Goal: Communication & Community: Answer question/provide support

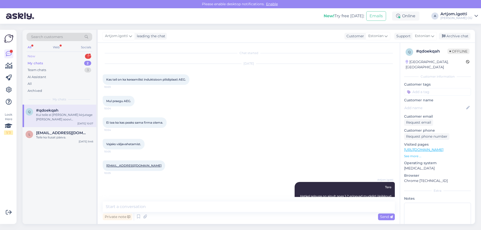
scroll to position [88, 0]
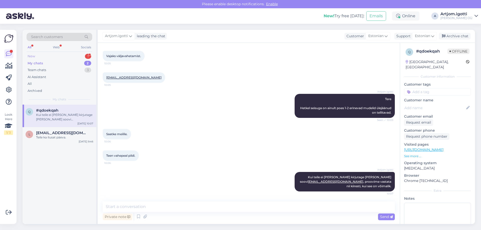
click at [74, 56] on div "New 1" at bounding box center [60, 56] width 66 height 7
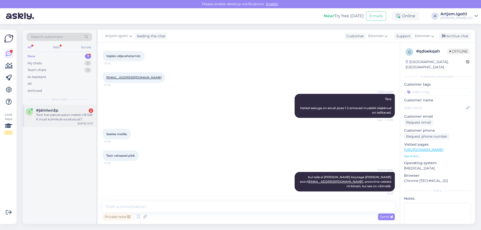
click at [72, 108] on div "j #jdmlwn3p 2 Tere! Kas pakute palun Indesit LI8 S2E K must külmikule soodustus…" at bounding box center [60, 116] width 74 height 23
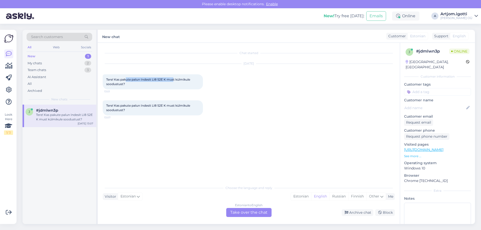
drag, startPoint x: 130, startPoint y: 79, endPoint x: 175, endPoint y: 80, distance: 45.4
click at [175, 80] on span "Tere! Kas pakute palun Indesit LI8 S2E K must külmikule soodustust?" at bounding box center [148, 82] width 85 height 8
click at [160, 90] on div "[DATE] Tere! Kas pakute palun Indesit LI8 S2E K must külmikule soodustust? 13:01" at bounding box center [249, 76] width 292 height 37
click at [298, 191] on div "Choose the language and reply Visitor Estonian Me Estonian English Russian Finn…" at bounding box center [249, 200] width 292 height 34
click at [298, 193] on div "Estonian" at bounding box center [301, 197] width 20 height 8
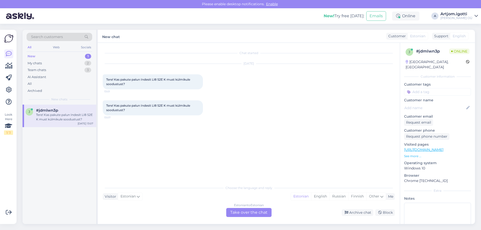
click at [248, 210] on div "Estonian to Estonian Take over the chat" at bounding box center [248, 212] width 45 height 9
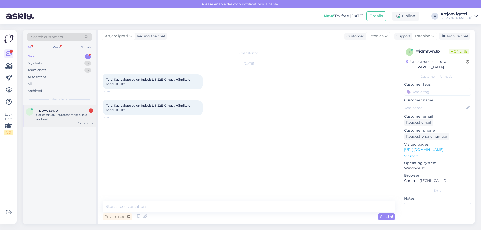
click at [56, 110] on span "#pbvuzvqp" at bounding box center [47, 110] width 22 height 5
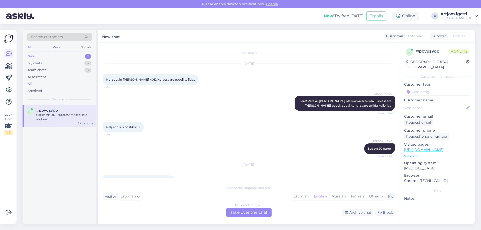
scroll to position [13, 0]
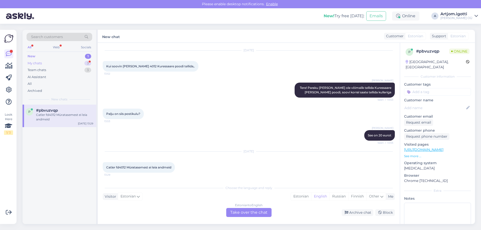
click at [73, 65] on div "My chats 3" at bounding box center [60, 63] width 66 height 7
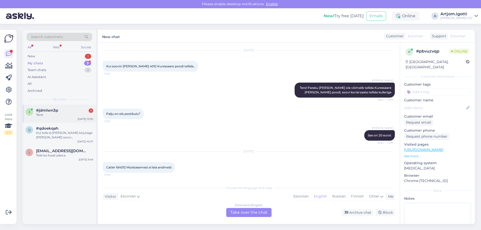
click at [68, 110] on div "#jdmlwn3p 1" at bounding box center [64, 110] width 57 height 5
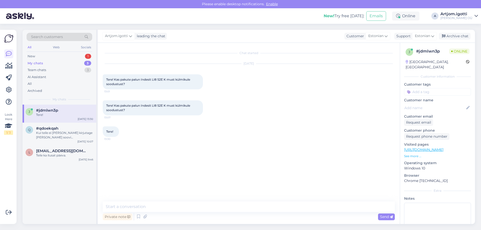
scroll to position [0, 0]
drag, startPoint x: 132, startPoint y: 105, endPoint x: 177, endPoint y: 105, distance: 44.9
click at [177, 105] on span "Tere! Kas pakute palun Indesit LI8 S2E K must külmikule soodustust?" at bounding box center [148, 108] width 85 height 8
click at [212, 208] on textarea at bounding box center [249, 207] width 292 height 11
type textarea "Tere"
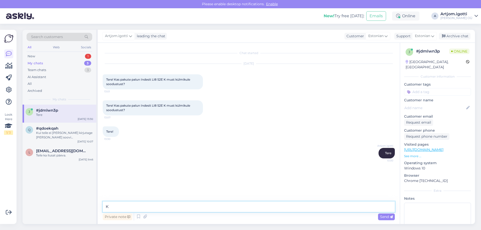
type textarea "K"
drag, startPoint x: 164, startPoint y: 107, endPoint x: 143, endPoint y: 106, distance: 21.3
click at [143, 106] on span "Tere! Kas pakute palun Indesit LI8 S2E K must külmikule soodustust?" at bounding box center [148, 108] width 85 height 8
copy span "ndesit LI8 S2E"
drag, startPoint x: 235, startPoint y: 202, endPoint x: 128, endPoint y: 194, distance: 107.0
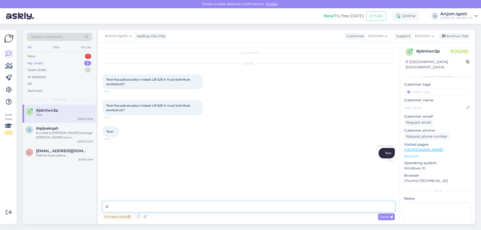
click at [130, 194] on div "Chat started Sep 25 2025 Tere! Kas pakute palun Indesit LI8 S2E K must külmikul…" at bounding box center [249, 133] width 302 height 181
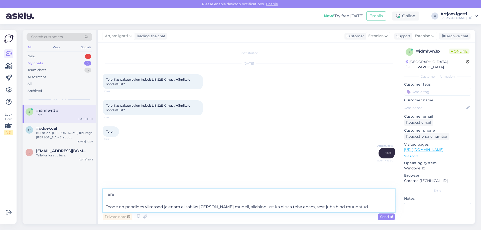
type textarea "Tere Toode on poodides viimased ja enam ei tohiks tulla seda mudeli, allahindlu…"
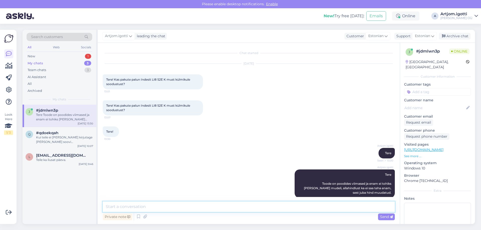
scroll to position [7, 0]
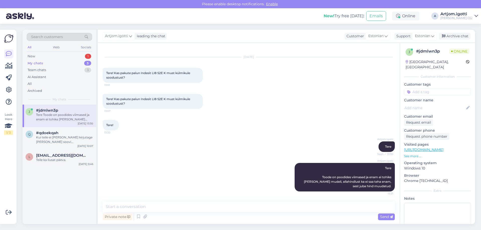
click at [58, 52] on div "Search customers All Web Socials New 1 My chats 3 Team chats 3 AI Assistant All…" at bounding box center [60, 67] width 74 height 75
click at [59, 58] on div "New 1" at bounding box center [60, 56] width 66 height 7
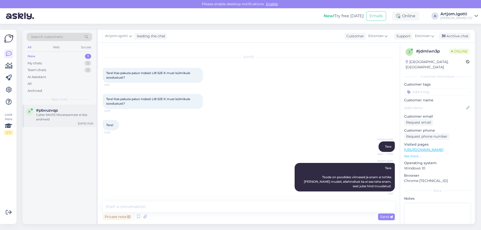
click at [64, 109] on div "#pbvuzvqp" at bounding box center [64, 110] width 57 height 5
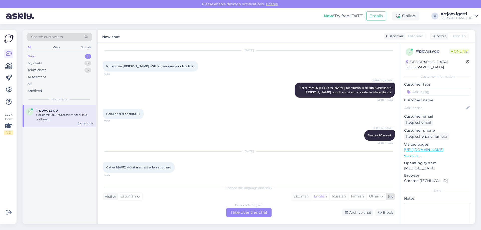
click at [300, 197] on div "Estonian" at bounding box center [301, 197] width 20 height 8
click at [261, 211] on div "Estonian to Estonian Take over the chat" at bounding box center [248, 212] width 45 height 9
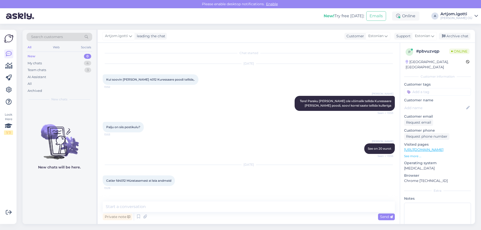
click at [244, 213] on div "Private note Send" at bounding box center [249, 217] width 292 height 10
click at [244, 209] on textarea at bounding box center [249, 207] width 292 height 11
type textarea "Tere"
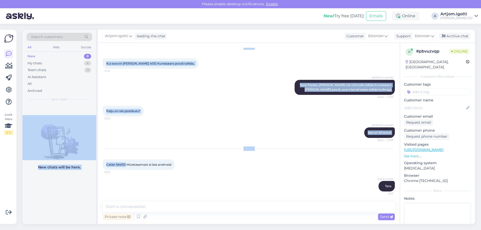
drag, startPoint x: 126, startPoint y: 165, endPoint x: 113, endPoint y: 160, distance: 13.9
click at [95, 163] on div "Search customers All Web Socials New 0 My chats 4 Team chats 3 AI Assistant All…" at bounding box center [249, 127] width 453 height 194
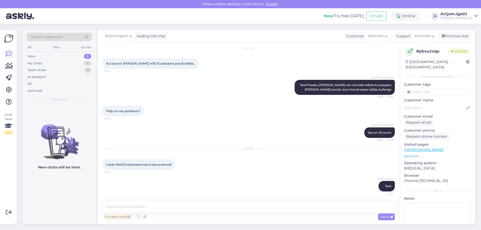
click at [154, 183] on div "Artjom.igotti Tere 13:31" at bounding box center [249, 187] width 292 height 22
click at [119, 164] on span "Catler fd4012 Müratasemest ei leia andmeid" at bounding box center [138, 165] width 65 height 4
drag, startPoint x: 126, startPoint y: 164, endPoint x: 106, endPoint y: 165, distance: 19.8
click at [106, 165] on div "Catler fd4012 Müratasemest ei leia andmeid 13:29" at bounding box center [139, 165] width 72 height 11
copy span "Catler fd4012"
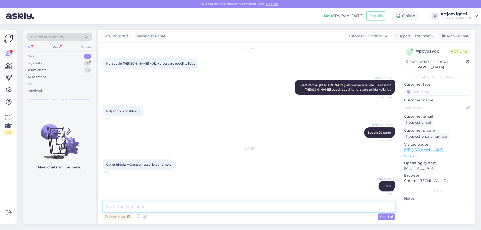
click at [187, 209] on textarea at bounding box center [249, 207] width 292 height 11
type textarea "Seda infot ei ole ise tarnija lehel."
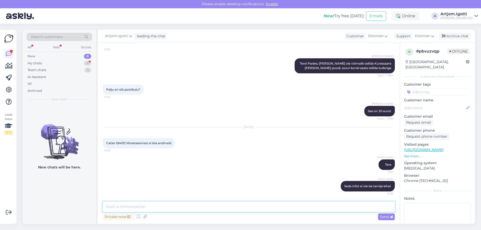
click at [253, 207] on textarea at bounding box center [249, 207] width 292 height 11
type textarea "Ühes lehes leidsin info, et 50db"
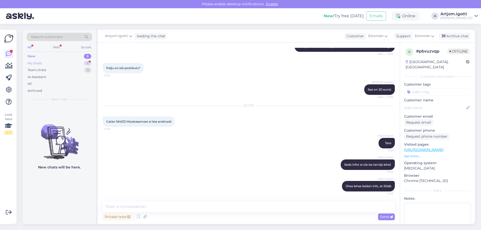
click at [49, 62] on div "My chats 4" at bounding box center [60, 63] width 66 height 7
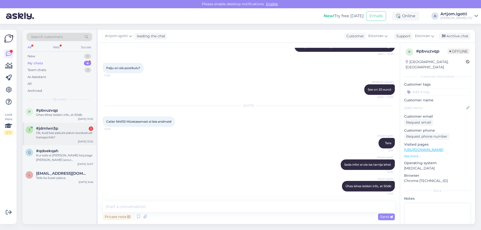
click at [65, 137] on div "Ok, kuid kas pakute palun soodustust transportile?" at bounding box center [64, 135] width 57 height 9
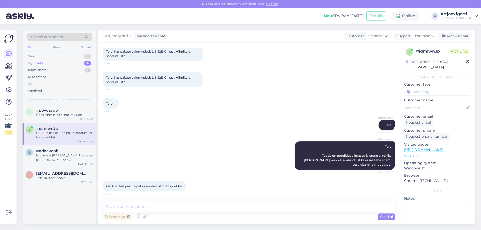
scroll to position [28, 0]
click at [139, 206] on textarea at bounding box center [249, 207] width 292 height 11
click at [139, 205] on textarea at bounding box center [249, 207] width 292 height 11
click at [143, 205] on textarea at bounding box center [249, 207] width 292 height 11
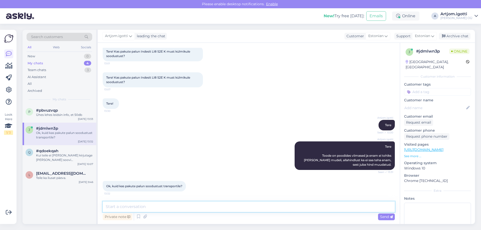
click at [151, 210] on textarea at bounding box center [249, 207] width 292 height 11
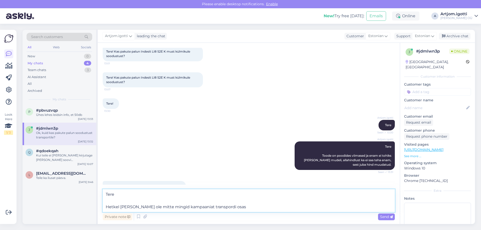
type textarea "Tere Hetkel meil ei ole mitte mingid kampaaniat transpordi osas."
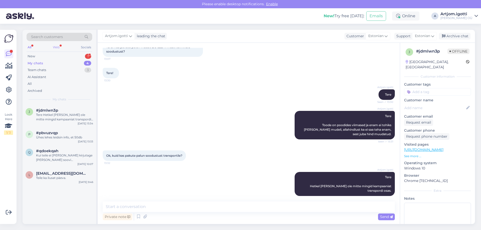
click at [60, 49] on div "Web" at bounding box center [56, 47] width 9 height 7
click at [55, 58] on div "New 1" at bounding box center [60, 56] width 66 height 7
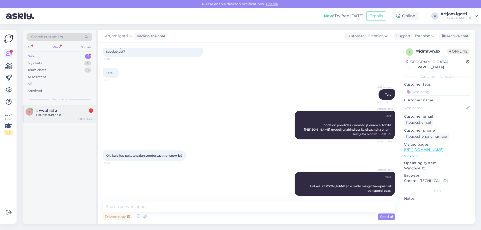
drag, startPoint x: 63, startPoint y: 113, endPoint x: 91, endPoint y: 117, distance: 27.6
click at [63, 113] on div "Päikest tublidele!" at bounding box center [64, 115] width 57 height 5
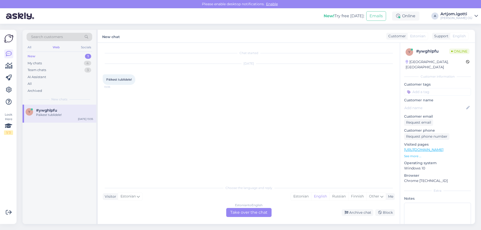
click at [416, 154] on p "See more ..." at bounding box center [437, 156] width 67 height 5
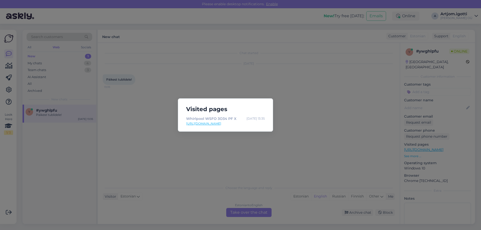
click at [299, 140] on div "Visited pages Whirlpool WSFO 3O34 PF X Sep 25 13:35 https://onoff.ee/et/45-cm-l…" at bounding box center [240, 115] width 481 height 230
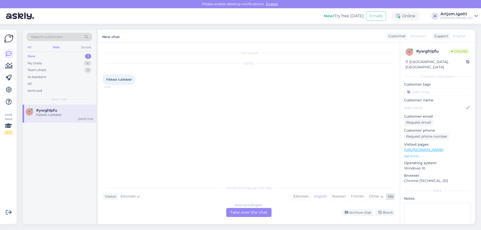
click at [298, 196] on div "Estonian" at bounding box center [301, 197] width 20 height 8
click at [254, 210] on div "Estonian to Estonian Take over the chat" at bounding box center [248, 212] width 45 height 9
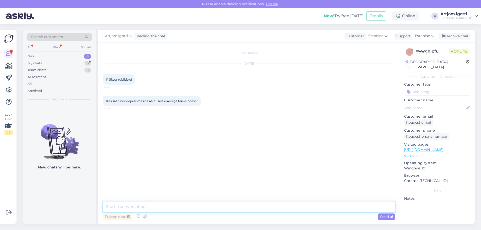
click at [170, 205] on textarea at bounding box center [249, 207] width 292 height 11
click at [155, 207] on textarea at bounding box center [249, 207] width 292 height 11
type textarea "О"
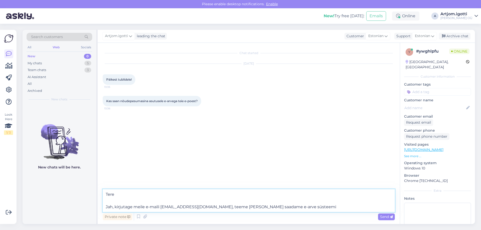
type textarea "Tere Jah, kirjutage meile e-maili abi@onoff.ee, teeme arve ja saadame e-arve sü…"
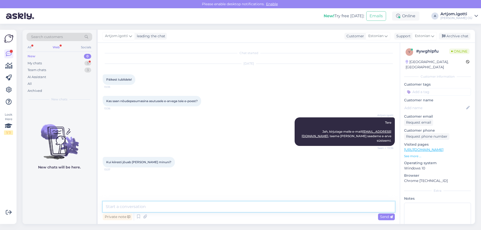
click at [188, 208] on textarea at bounding box center [249, 207] width 292 height 11
type textarea "Millest kaubast meie räägime?"
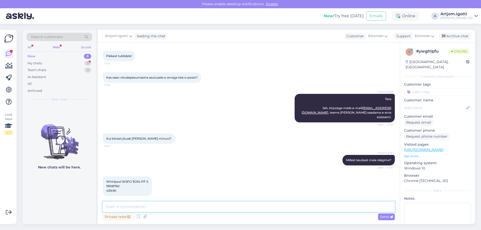
click at [146, 208] on textarea at bounding box center [249, 207] width 292 height 11
click at [74, 61] on div "My chats 5" at bounding box center [60, 63] width 66 height 7
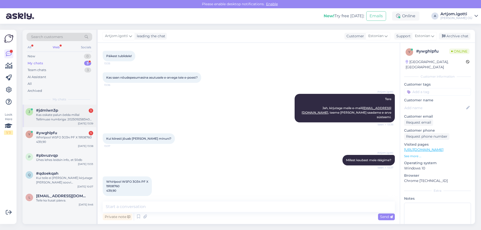
click at [70, 122] on div "j #jdmlwn3p 1 Kas oskate palun öelda millal Tellimuse numbriga: 2025092583406 j…" at bounding box center [60, 116] width 74 height 23
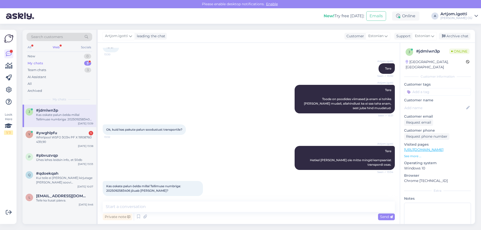
click at [117, 187] on span "Kas oskate palun öelda millal Tellimuse numbriga: 2025092583406 jõuab kohale?" at bounding box center [143, 188] width 75 height 8
copy span "2025092583406"
click at [68, 117] on div "Kas oskate palun öelda millal Tellimuse numbriga: 2025092583406 jõuab kohale?" at bounding box center [64, 117] width 57 height 9
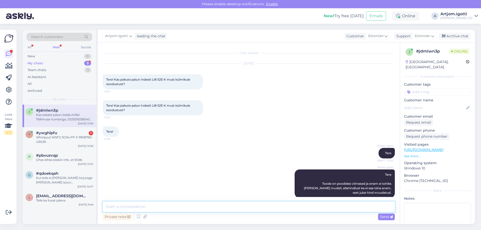
click at [148, 207] on textarea at bounding box center [249, 207] width 292 height 11
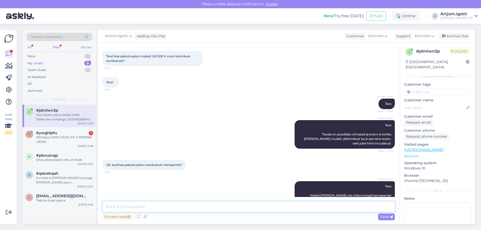
scroll to position [85, 0]
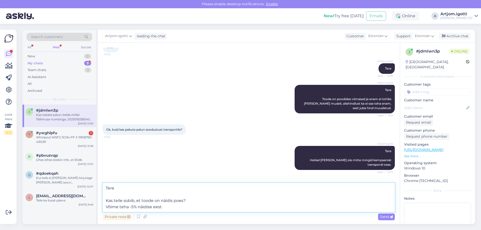
type textarea "Tere Kas teile sobib, et toode on näidis poes? Võime teha -5% näidise eest."
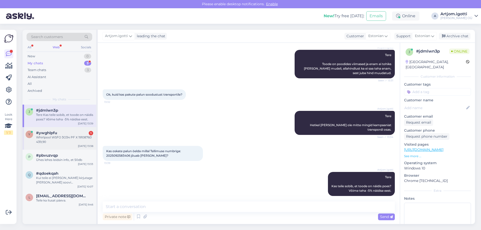
click at [76, 129] on div "y #ywghlpfu 1 Whirlpool WSFO 3O34 PF X 19108760 439,90 Sep 25 13:38" at bounding box center [60, 138] width 74 height 23
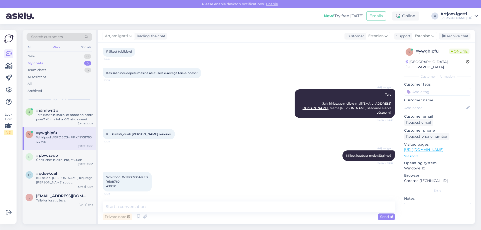
scroll to position [24, 0]
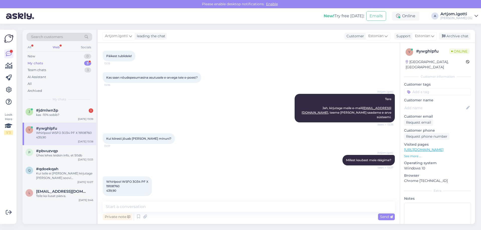
click at [129, 180] on span "Whirlpool WSFO 3O34 PF X 19108760 439,90" at bounding box center [127, 186] width 42 height 13
copy span "Whirlpool WSFO 3O34 PF X 1"
drag, startPoint x: 129, startPoint y: 203, endPoint x: 183, endPoint y: 211, distance: 54.9
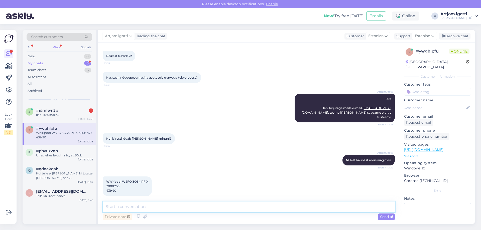
click at [129, 203] on textarea at bounding box center [249, 207] width 292 height 11
type textarea "m"
type textarea "Muidu toode on laos olemas, kohe kui on makstud saame saata teele."
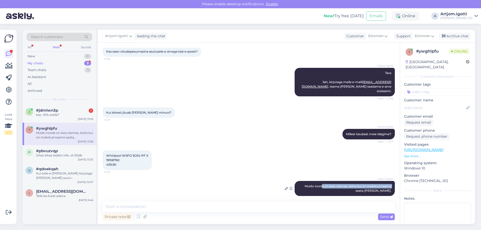
drag, startPoint x: 317, startPoint y: 181, endPoint x: 389, endPoint y: 182, distance: 71.9
click at [389, 182] on div "Artjom.igotti Muidu toode on laos olemas, kohe kui on makstud saame saata teele…" at bounding box center [345, 188] width 100 height 15
click at [75, 118] on div "j #jdmlwn3p 1 kas -10% sobib? Sep 25 13:39" at bounding box center [60, 114] width 74 height 18
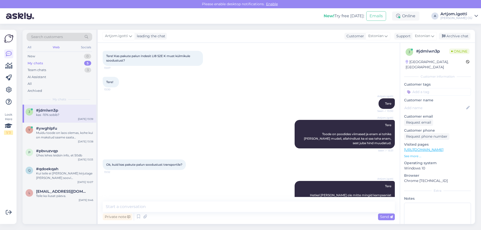
scroll to position [141, 0]
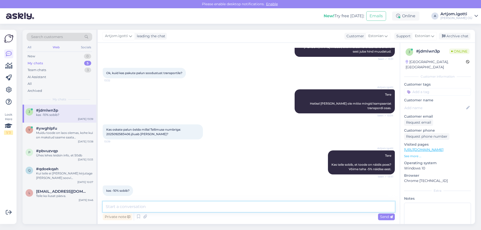
click at [150, 205] on textarea at bounding box center [249, 207] width 292 height 11
type textarea "Kahjuks -5% maksimum mida võime pakkuda."
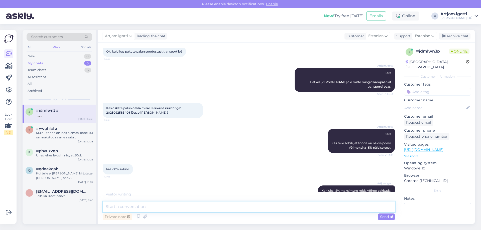
scroll to position [189, 0]
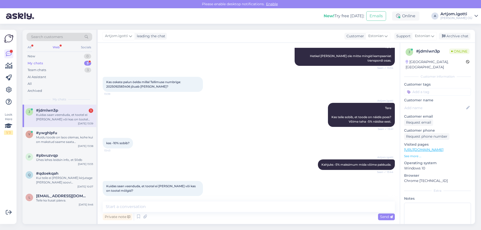
click at [161, 201] on div "Chat started Sep 25 2025 Tere! Kas pakute palun Indesit LI8 S2E K must külmikul…" at bounding box center [249, 133] width 302 height 181
click at [160, 203] on textarea at bounding box center [249, 207] width 292 height 11
click at [140, 206] on textarea at bounding box center [249, 207] width 292 height 11
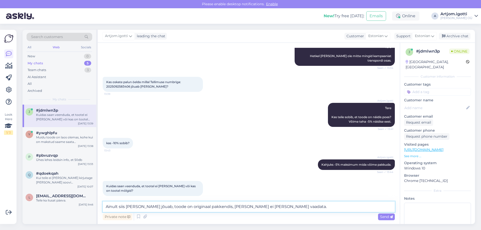
drag, startPoint x: 112, startPoint y: 209, endPoint x: 126, endPoint y: 206, distance: 14.2
click at [126, 206] on textarea "Ainult siis ta kohale jõuab, toode on originaal pakkendis, läbi seda ei olegi h…" at bounding box center [249, 207] width 292 height 11
drag, startPoint x: 198, startPoint y: 203, endPoint x: 224, endPoint y: 206, distance: 26.2
click at [224, 206] on textarea "Ainult siis kui ta kohale jõuab, toode on originaal pakkendis, läbi seda ei ole…" at bounding box center [249, 207] width 292 height 11
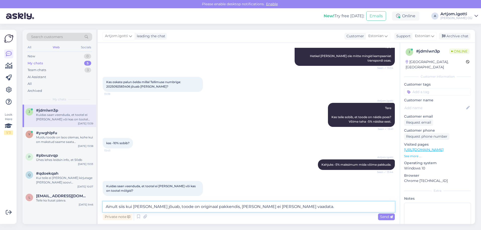
drag, startPoint x: 272, startPoint y: 205, endPoint x: 286, endPoint y: 207, distance: 14.7
click at [286, 207] on textarea "Ainult siis kui ta kohale jõuab, toode on originaal pakkendis, läbi seda ei ole…" at bounding box center [249, 207] width 292 height 11
type textarea "Ainult siis kui ta kohale jõuab, toode on originaal pakkendis, läbi seda ei ole…"
click at [382, 218] on span "Send" at bounding box center [386, 217] width 13 height 5
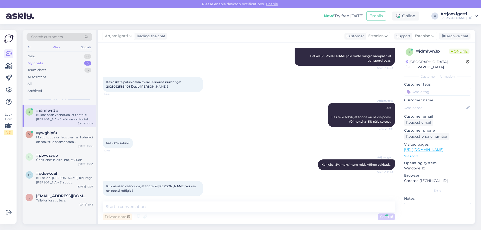
scroll to position [215, 0]
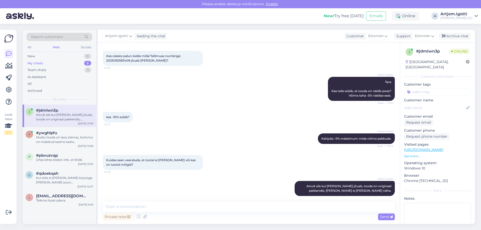
click at [68, 114] on div "Ainult siis kui ta kohale jõuab, toode on originaal pakkendis, läbi seda ei ole…" at bounding box center [64, 117] width 57 height 9
click at [190, 211] on textarea at bounding box center [249, 207] width 292 height 11
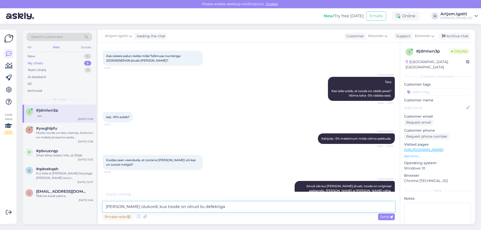
type textarea "Väga vähe olukordi, kus toode on olnud ilu defektiga."
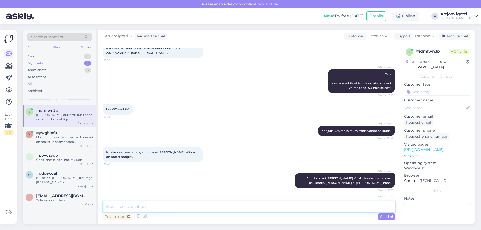
scroll to position [237, 0]
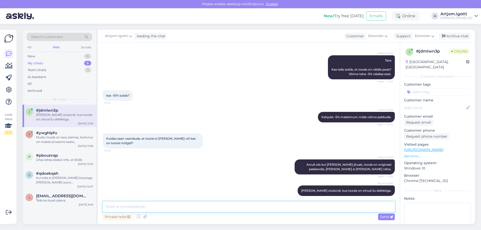
click at [205, 208] on textarea at bounding box center [249, 207] width 292 height 11
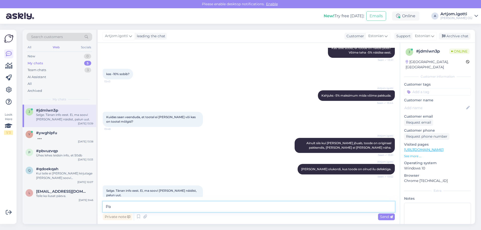
type textarea "P"
click at [62, 135] on div "#ywghlpfu" at bounding box center [64, 133] width 57 height 5
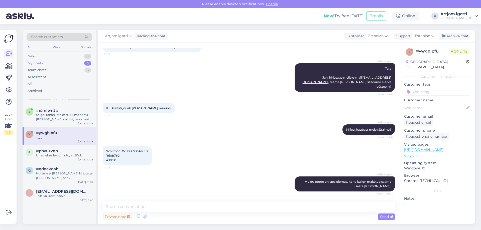
scroll to position [50, 0]
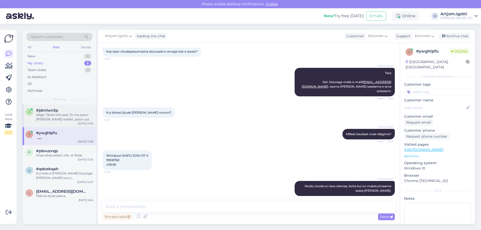
click at [55, 120] on div "Selge. Tänan info eest. Ei, ma soovi poe näidist, palun uut." at bounding box center [64, 117] width 57 height 9
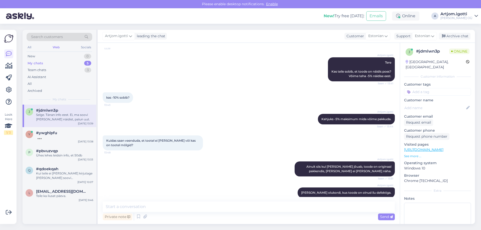
scroll to position [258, 0]
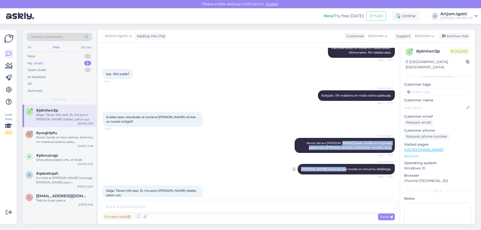
drag, startPoint x: 336, startPoint y: 138, endPoint x: 348, endPoint y: 164, distance: 28.5
click at [348, 164] on div "Chat started Sep 25 2025 Tere! Kas pakute palun Indesit LI8 S2E K must külmikul…" at bounding box center [251, 122] width 297 height 149
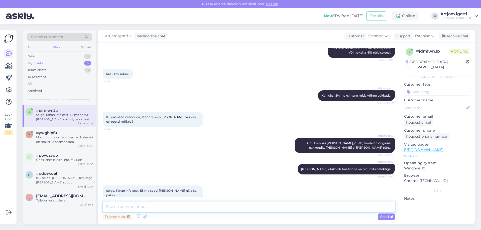
click at [161, 206] on textarea at bounding box center [249, 207] width 292 height 11
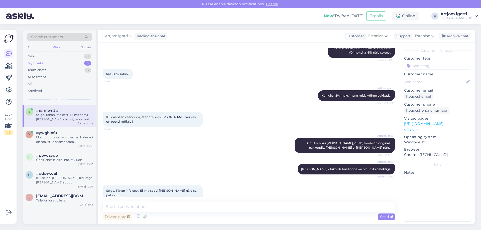
click at [225, 213] on div "Private note Send" at bounding box center [249, 217] width 292 height 10
click at [226, 210] on textarea at bounding box center [249, 207] width 292 height 11
paste textarea "https://onoff.ee/et/kulmikud/117067-indesit-inks-1361-s4e-251090748-80501477111…"
type textarea "https://onoff.ee/et/kulmikud/117067-indesit-inks-1361-s4e-251090748-80501477111…"
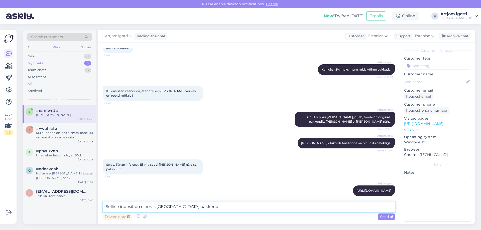
type textarea "Selline indesit on olemas laos pakkendis"
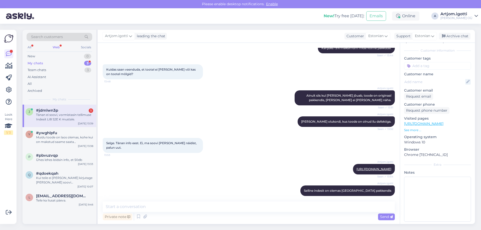
scroll to position [332, 0]
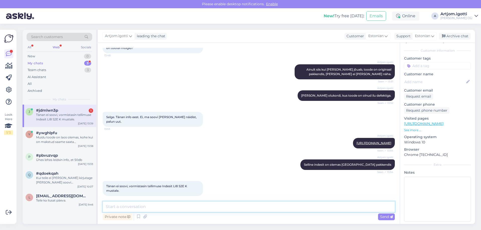
click at [181, 206] on textarea at bounding box center [249, 207] width 292 height 11
drag, startPoint x: 118, startPoint y: 181, endPoint x: 135, endPoint y: 183, distance: 16.9
click at [135, 184] on span "Tänan ei soovi, vormistasin tellimuse Indesit LI8 S2E K mustale." at bounding box center [147, 188] width 82 height 8
click at [136, 203] on textarea at bounding box center [249, 207] width 292 height 11
drag, startPoint x: 150, startPoint y: 207, endPoint x: 78, endPoint y: 197, distance: 72.8
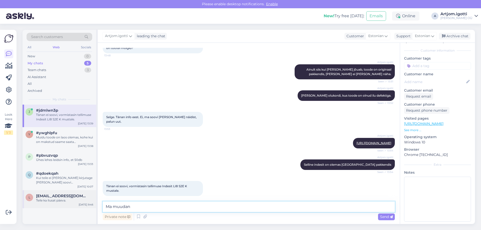
click at [77, 197] on div "Search customers All Web Socials New 0 My chats 5 Team chats 3 AI Assistant All…" at bounding box center [249, 127] width 453 height 194
type textarea "K"
type textarea "Kohe uurin poodidel, kas nendel see toode on väljas või on pakkendis"
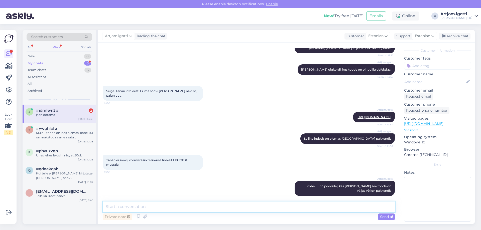
scroll to position [401, 0]
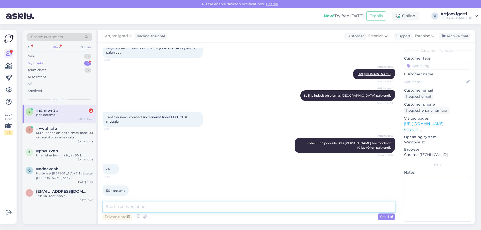
click at [137, 207] on textarea at bounding box center [249, 207] width 292 height 11
click at [83, 140] on div "e-postis vastas robot, et esimesel võimalusel võtab minuga ühendust, aga mul po…" at bounding box center [64, 135] width 57 height 9
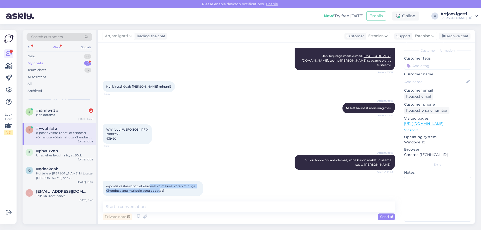
drag, startPoint x: 152, startPoint y: 184, endPoint x: 160, endPoint y: 188, distance: 9.1
click at [160, 188] on div "e-postis vastas robot, et esimesel võimalusel võtab minuga ühendust, aga mul po…" at bounding box center [153, 188] width 100 height 15
click at [162, 188] on span "e-postis vastas robot, et esimesel võimalusel võtab minuga ühendust, aga mul po…" at bounding box center [151, 188] width 90 height 8
click at [152, 205] on textarea at bounding box center [249, 207] width 292 height 11
click at [151, 206] on textarea at bounding box center [249, 207] width 292 height 11
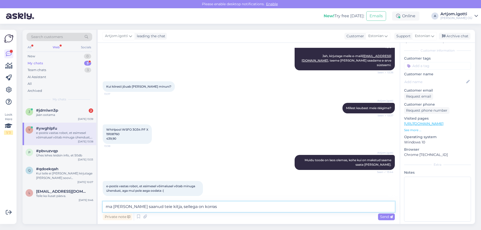
type textarea "ma olen saanud teie kitja, sellega on korras."
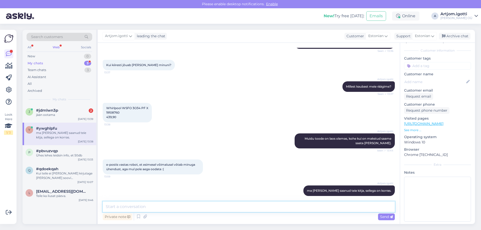
click at [239, 209] on textarea at bounding box center [249, 207] width 292 height 11
click at [186, 207] on textarea at bounding box center [249, 207] width 292 height 11
click at [151, 208] on textarea at bounding box center [249, 207] width 292 height 11
paste textarea "Ave Lazarev"
type textarea "Ave Lazarev?"
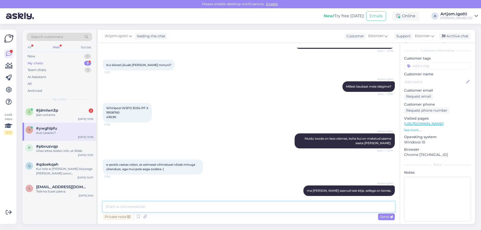
scroll to position [119, 0]
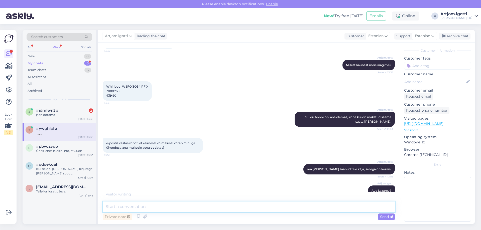
click at [178, 208] on textarea at bounding box center [249, 207] width 292 height 11
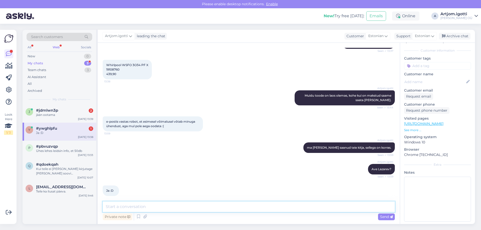
click at [177, 206] on textarea at bounding box center [249, 207] width 292 height 11
click at [279, 206] on textarea "Ma tunni jooksul teen arve ja saadan seda e-arve süsteemi, kui see on makstud," at bounding box center [249, 207] width 292 height 11
type textarea "Ma tunni jooksul teen arve ja saadan seda e-arve süsteemi, kui see on makstud, …"
click at [329, 206] on textarea "Ma tunni jooksul teen arve ja saadan seda e-arve süsteemi, kui see on makstud, …" at bounding box center [249, 207] width 292 height 11
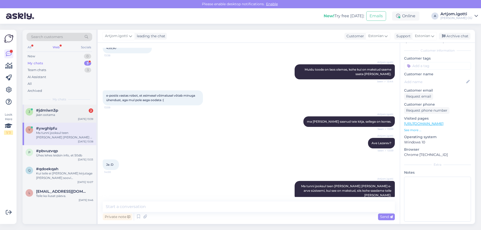
click at [63, 117] on div "j #jdmlwn3p 2 jään ootama Sep 25 13:39" at bounding box center [60, 114] width 74 height 18
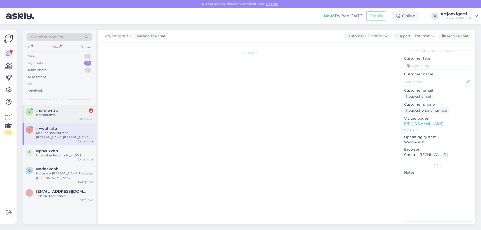
scroll to position [208, 0]
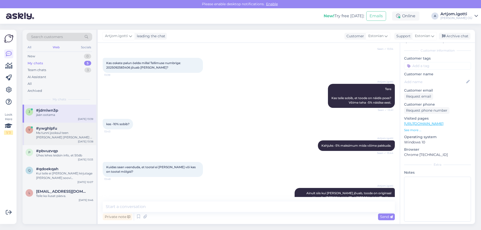
click at [61, 130] on div "#ywghlpfu" at bounding box center [64, 128] width 57 height 5
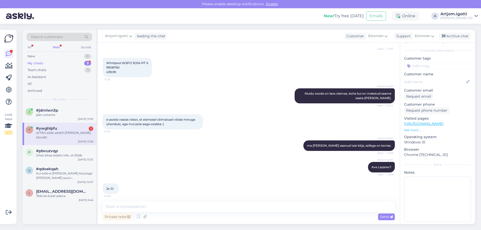
scroll to position [188, 0]
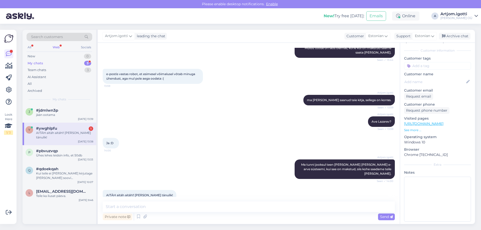
click at [75, 133] on div "AITÄH aitäh aitäh!! Olen väga tänulik!" at bounding box center [64, 135] width 57 height 9
click at [142, 205] on textarea at bounding box center [249, 207] width 292 height 11
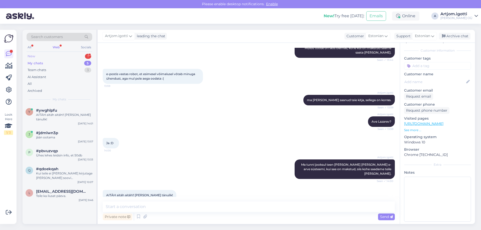
click at [71, 59] on div "New 1" at bounding box center [60, 56] width 66 height 7
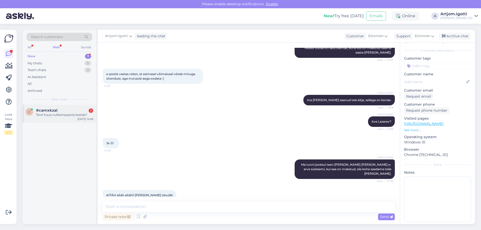
click at [81, 119] on div "Sep 25 14:08" at bounding box center [85, 119] width 16 height 4
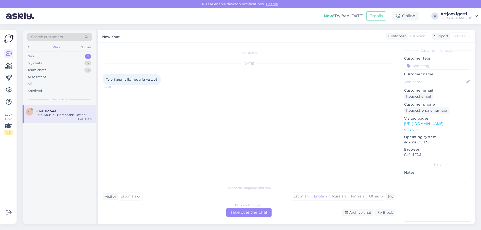
drag, startPoint x: 306, startPoint y: 196, endPoint x: 248, endPoint y: 202, distance: 59.1
click at [306, 196] on div "Estonian" at bounding box center [301, 197] width 20 height 8
click at [250, 212] on div "Estonian to Estonian Take over the chat" at bounding box center [248, 212] width 45 height 9
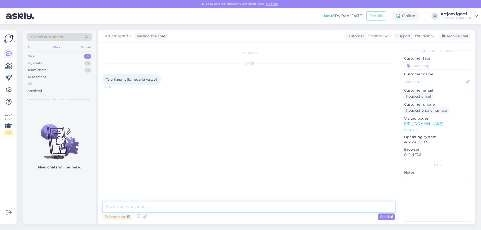
click at [241, 202] on textarea at bounding box center [249, 207] width 292 height 11
type textarea "Tere Hetkel inpankiga kuu lõpuni."
click at [37, 61] on div "My chats" at bounding box center [35, 63] width 14 height 5
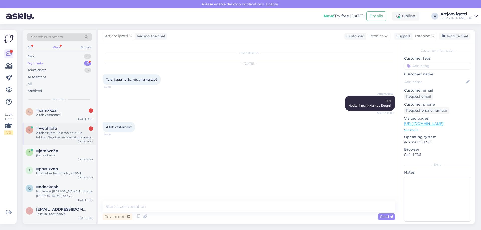
click at [72, 133] on div "Aitäh Artjom! Teie töö on nüüd tehtud. Tegutseme raamatupidajaga edasi..." at bounding box center [64, 135] width 57 height 9
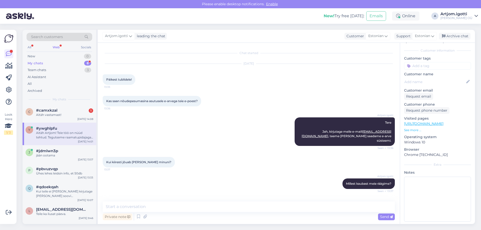
scroll to position [214, 0]
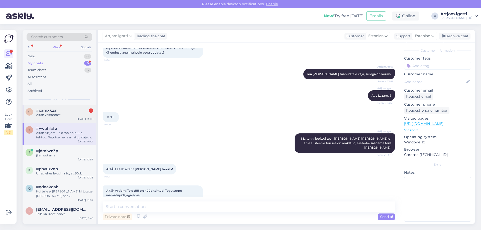
click at [74, 118] on div "c #camxkzal 1 Aitäh vastamast! Sep 25 14:08" at bounding box center [60, 114] width 74 height 18
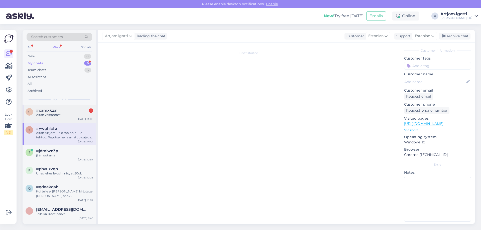
scroll to position [0, 0]
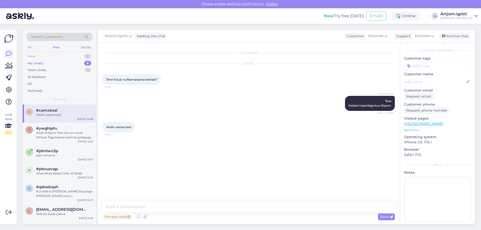
click at [74, 58] on div "New 0" at bounding box center [60, 56] width 66 height 7
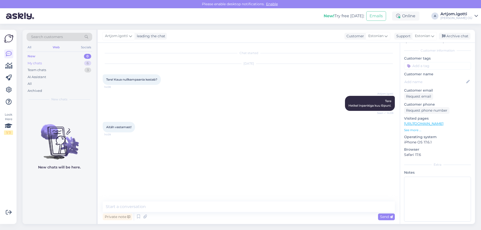
click at [68, 62] on div "My chats 6" at bounding box center [60, 63] width 66 height 7
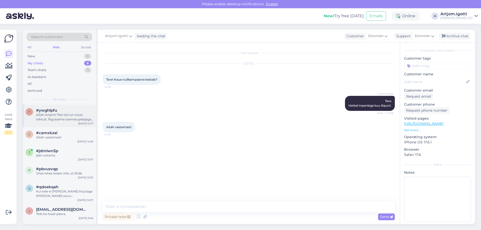
click at [77, 118] on div "Aitäh Artjom! Teie töö on nüüd tehtud. Tegutseme raamatupidajaga edasi..." at bounding box center [64, 117] width 57 height 9
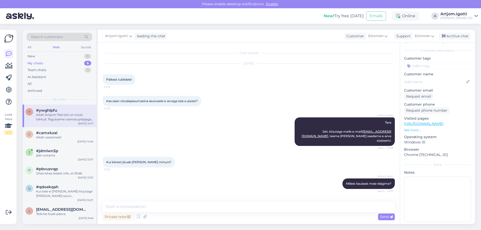
scroll to position [214, 0]
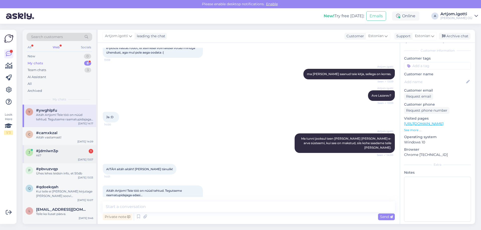
click at [58, 155] on div "nii?" at bounding box center [64, 155] width 57 height 5
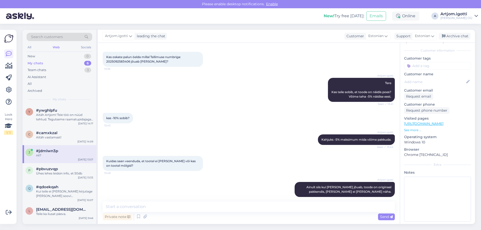
scroll to position [423, 0]
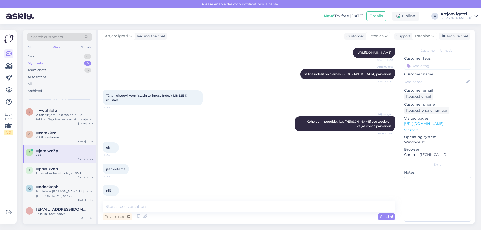
click at [133, 199] on div "Chat started Sep 25 2025 Tere! Kas pakute palun Indesit LI8 S2E K must külmikul…" at bounding box center [249, 133] width 302 height 181
click at [133, 204] on textarea at bounding box center [249, 207] width 292 height 11
click at [145, 207] on textarea at bounding box center [249, 207] width 292 height 11
type textarea "-"
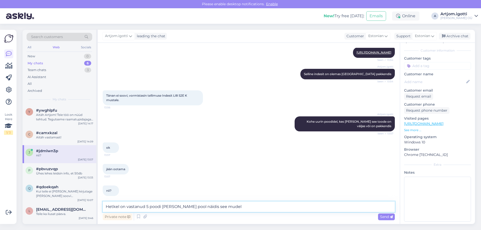
type textarea "Hetkel on vastanud 5 poodi ja igal pool näidis see mudel."
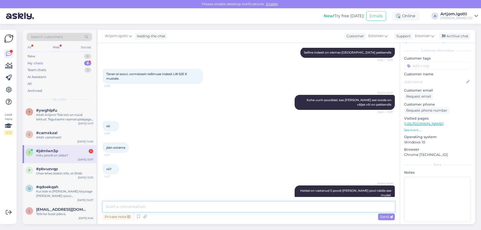
scroll to position [466, 0]
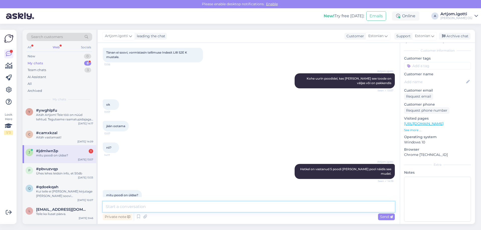
click at [148, 202] on textarea at bounding box center [249, 207] width 292 height 11
drag, startPoint x: 148, startPoint y: 205, endPoint x: 153, endPoint y: 205, distance: 4.5
click at [154, 205] on textarea at bounding box center [249, 207] width 292 height 11
type textarea "7"
type textarea "S"
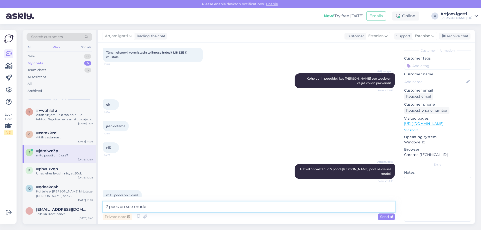
type textarea "7 poes on see mudel"
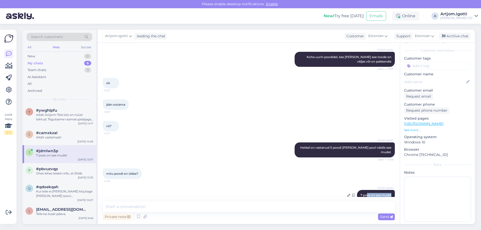
drag, startPoint x: 362, startPoint y: 187, endPoint x: 389, endPoint y: 187, distance: 27.3
click at [389, 190] on div "Artjom.igotti 7 poes on see mudel 14:19" at bounding box center [376, 195] width 38 height 11
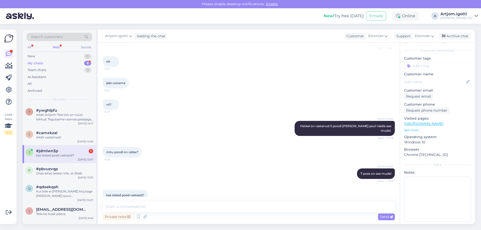
click at [76, 153] on div "#jdmlwn3p 1" at bounding box center [64, 151] width 57 height 5
click at [183, 206] on textarea at bounding box center [249, 207] width 292 height 11
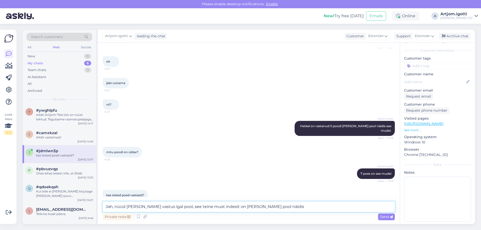
type textarea "Jah, nüüd tuli vastus igal pool, see teine must indesit on ka igal pool näidis."
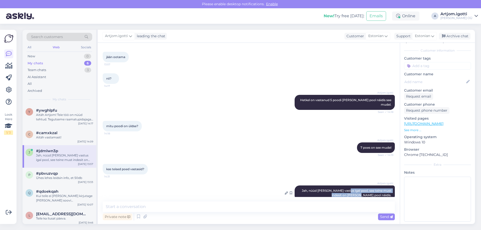
drag, startPoint x: 339, startPoint y: 182, endPoint x: 383, endPoint y: 186, distance: 44.8
click at [383, 189] on span "Jah, nüüd tuli vastus igal pool, see teine must indesit on ka igal pool näidis." at bounding box center [347, 193] width 90 height 8
click at [59, 125] on div "y #ywghlpfu Aitäh Artjom! Teie töö on nüüd tehtud. Tegutseme raamatupidajaga ed…" at bounding box center [60, 116] width 74 height 23
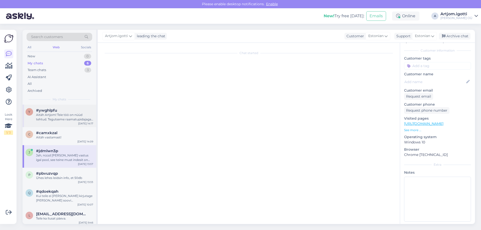
scroll to position [214, 0]
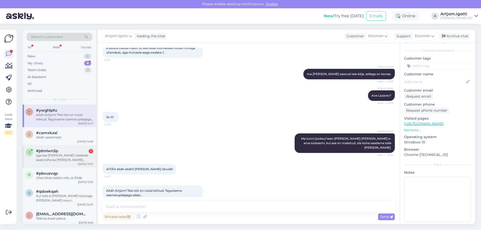
click at [66, 151] on div "#jdmlwn3p 1" at bounding box center [64, 151] width 57 height 5
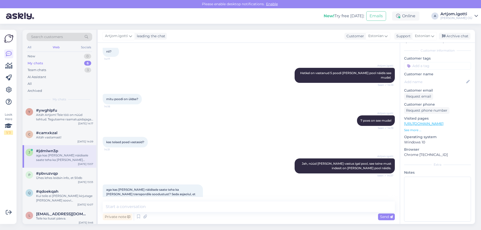
scroll to position [565, 0]
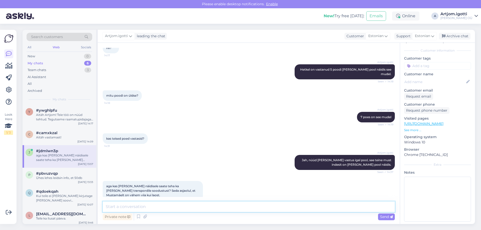
click at [142, 207] on textarea at bounding box center [249, 207] width 292 height 11
click at [146, 206] on textarea at bounding box center [249, 207] width 292 height 11
click at [147, 205] on textarea at bounding box center [249, 207] width 292 height 11
drag, startPoint x: 132, startPoint y: 176, endPoint x: 172, endPoint y: 183, distance: 40.6
click at [172, 184] on span "aga kas poe näidisele saate teha ka lisa transpordile soodustust? Seda asjaolul…" at bounding box center [151, 190] width 90 height 13
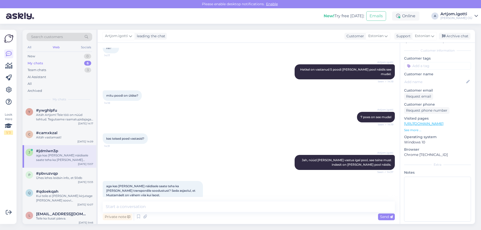
click at [195, 184] on span "aga kas poe näidisele saate teha ka lisa transpordile soodustust? Seda asjaolul…" at bounding box center [151, 190] width 90 height 13
drag, startPoint x: 113, startPoint y: 209, endPoint x: 208, endPoint y: 194, distance: 96.9
click at [113, 209] on textarea at bounding box center [249, 207] width 292 height 11
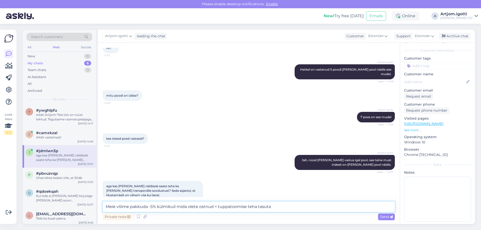
type textarea "Meie võime pakkuda -5% külmikuli mida olete ostnud + tuppatoomise teha tasuta."
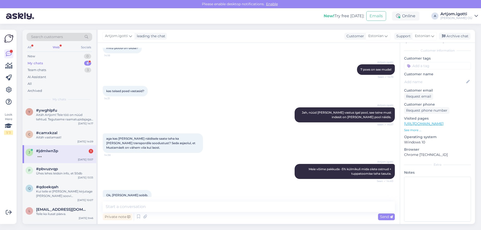
scroll to position [635, 0]
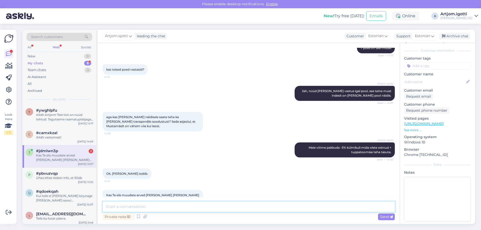
click at [172, 206] on textarea at bounding box center [249, 207] width 292 height 11
type textarea "Jah, kas homme teile sobib?"
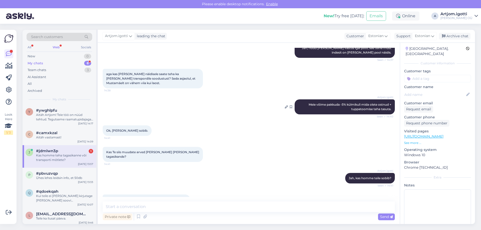
scroll to position [1, 0]
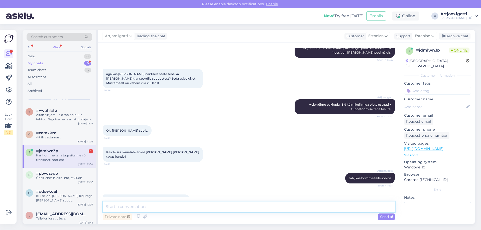
click at [165, 205] on textarea at bounding box center [249, 207] width 292 height 11
click at [163, 208] on textarea at bounding box center [249, 207] width 292 height 11
type textarea "Transpordit mõtlen"
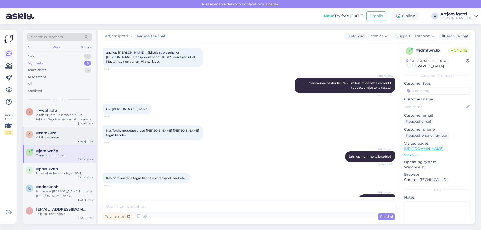
click at [67, 135] on div "#camxkzal" at bounding box center [64, 133] width 57 height 5
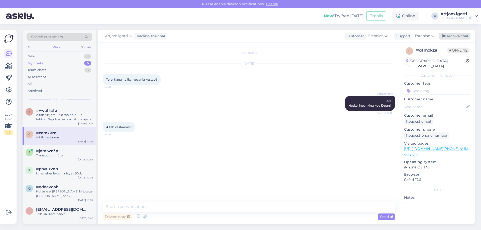
click at [454, 35] on div "Archive chat" at bounding box center [455, 36] width 32 height 7
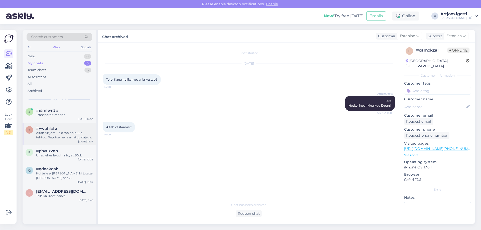
click at [59, 135] on div "Aitäh Artjom! Teie töö on nüüd tehtud. Tegutseme raamatupidajaga edasi..." at bounding box center [64, 135] width 57 height 9
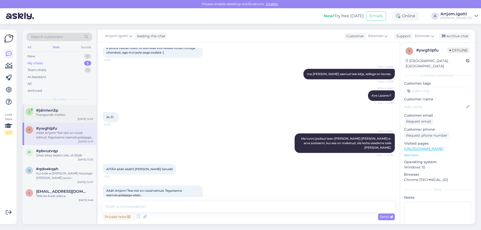
click at [71, 109] on div "#jdmlwn3p" at bounding box center [64, 110] width 57 height 5
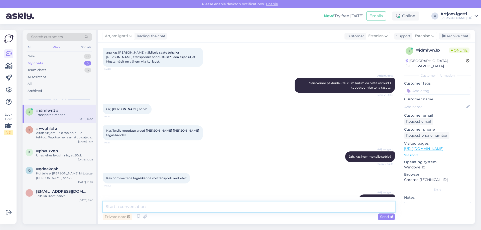
click at [160, 209] on textarea at bounding box center [249, 207] width 292 height 11
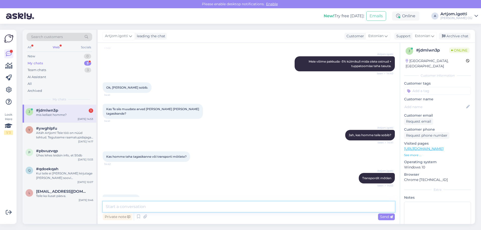
click at [129, 205] on textarea at bounding box center [249, 207] width 292 height 11
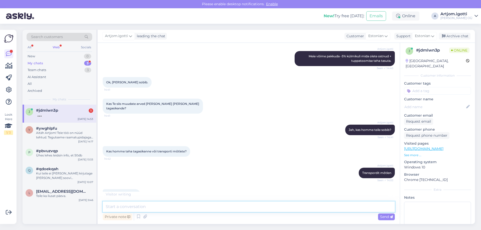
click at [132, 208] on textarea at bounding box center [249, 207] width 292 height 11
click at [137, 208] on textarea at bounding box center [249, 207] width 292 height 11
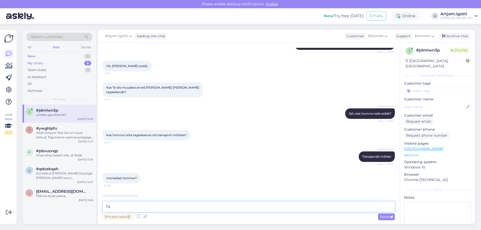
type textarea "T"
type textarea "Umbes ei oska öelda, migem öelge milles aja hetkes olete kodus ja siis transpod…"
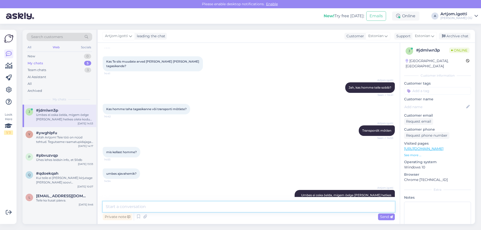
type textarea "t"
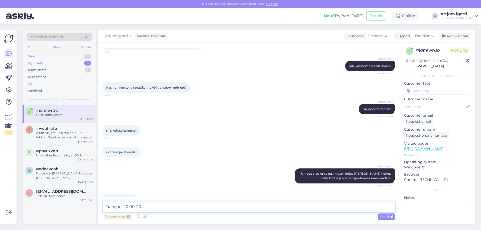
scroll to position [811, 0]
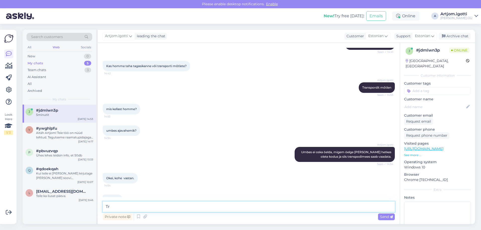
type textarea "T"
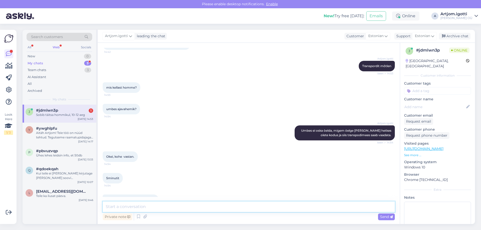
drag, startPoint x: 158, startPoint y: 205, endPoint x: 158, endPoint y: 208, distance: 3.3
click at [158, 205] on textarea at bounding box center [249, 207] width 292 height 11
drag, startPoint x: 133, startPoint y: 186, endPoint x: 145, endPoint y: 185, distance: 12.3
click at [145, 198] on span "Sobib täitsa hommikul, 10-12 aeg" at bounding box center [130, 200] width 49 height 4
click at [129, 206] on textarea at bounding box center [249, 207] width 292 height 11
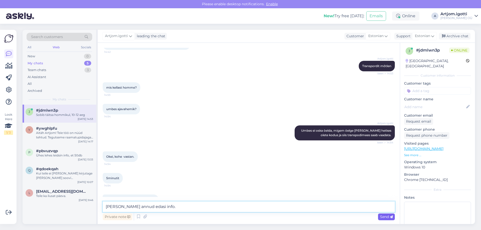
type textarea "Olen annud edasi info."
click at [388, 215] on span "Send" at bounding box center [386, 217] width 13 height 5
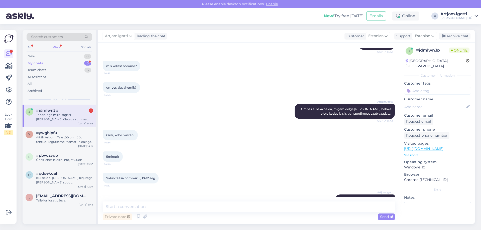
scroll to position [876, 0]
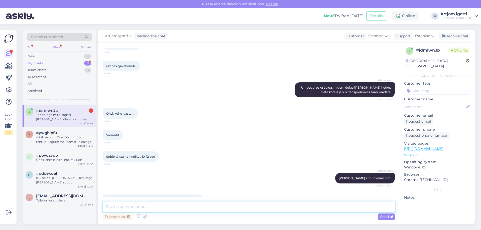
click at [154, 207] on textarea at bounding box center [249, 207] width 292 height 11
type textarea "Olen edastanud info edasi homme või siis juba järgmise nädala jooksul."
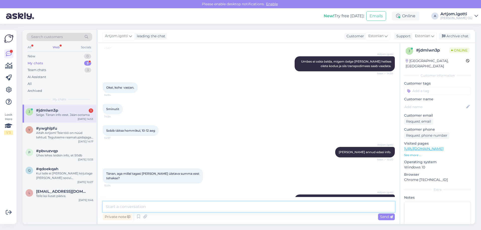
scroll to position [924, 0]
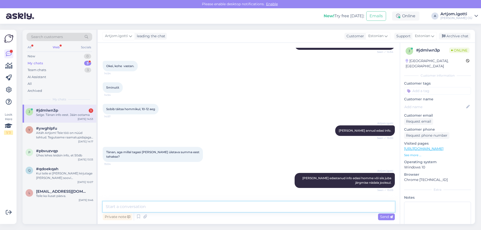
click at [156, 210] on textarea at bounding box center [249, 207] width 292 height 11
click at [64, 129] on div "#ywghlpfu" at bounding box center [64, 128] width 57 height 5
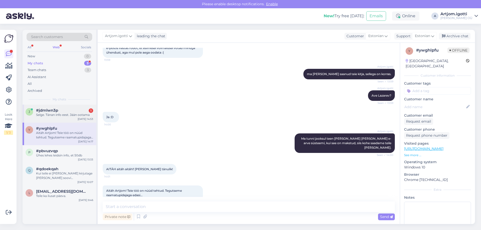
click at [72, 109] on div "#jdmlwn3p 1" at bounding box center [64, 110] width 57 height 5
